Goal: Task Accomplishment & Management: Use online tool/utility

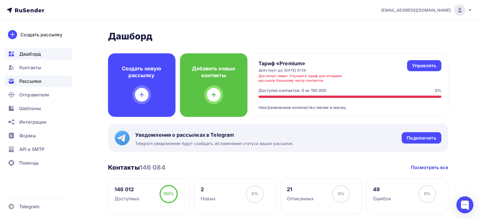
click at [33, 81] on span "Рассылки" at bounding box center [30, 81] width 22 height 7
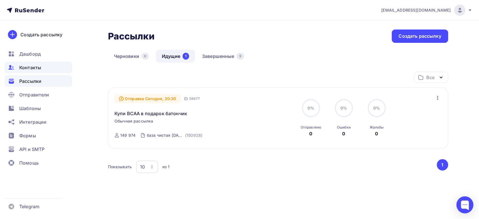
click at [35, 65] on span "Контакты" at bounding box center [30, 67] width 22 height 7
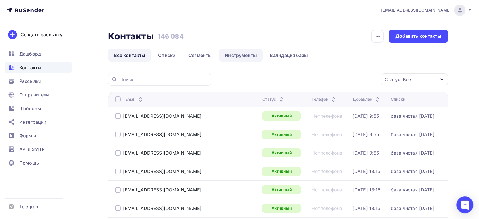
click at [237, 55] on link "Инструменты" at bounding box center [241, 55] width 44 height 13
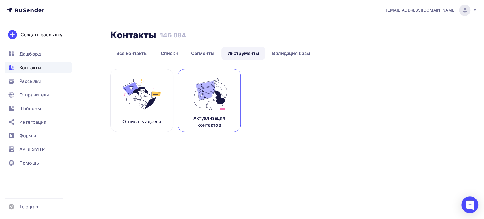
click at [207, 89] on img at bounding box center [209, 94] width 38 height 36
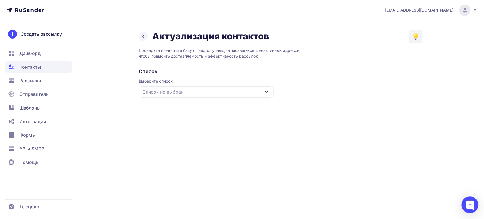
click at [233, 94] on div "Список не выбран" at bounding box center [206, 91] width 135 height 11
click at [177, 124] on div "база чистая [DATE]" at bounding box center [206, 127] width 128 height 14
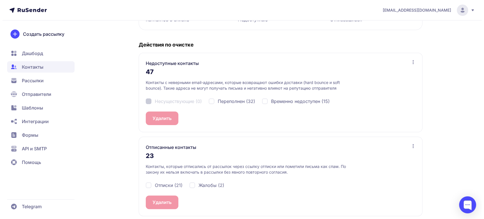
scroll to position [104, 0]
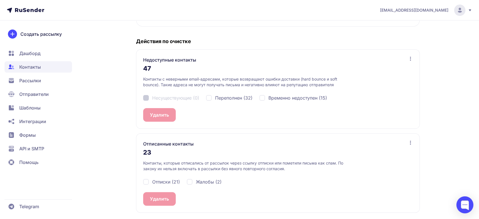
click at [147, 180] on div "Отписки (21)" at bounding box center [161, 181] width 37 height 7
checkbox input "true"
click at [188, 181] on div "Жалобы (2)" at bounding box center [204, 181] width 35 height 7
checkbox input "true"
click at [161, 200] on button "Удалить 23" at bounding box center [162, 199] width 38 height 14
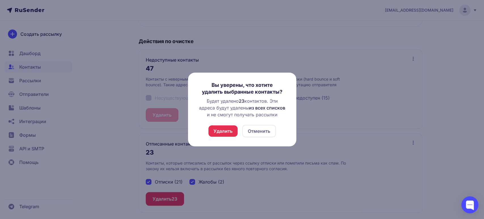
click at [225, 134] on button "Удалить" at bounding box center [222, 130] width 29 height 11
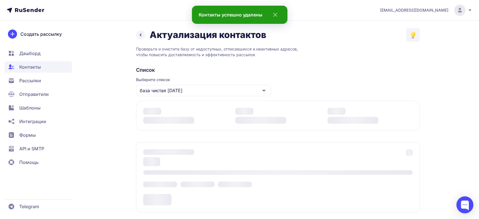
scroll to position [91, 0]
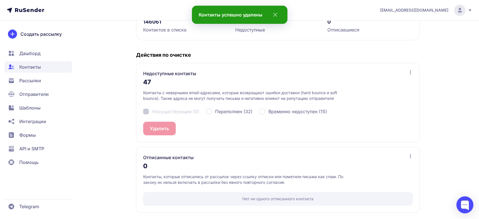
click at [33, 52] on span "Дашборд" at bounding box center [29, 53] width 21 height 7
